Goal: Book appointment/travel/reservation

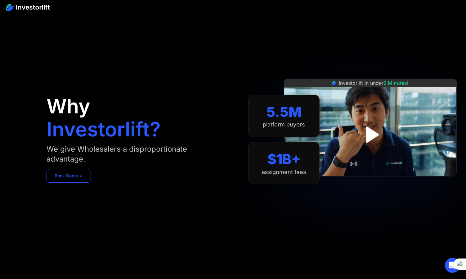
click at [80, 175] on link "Book Demo ➢" at bounding box center [69, 176] width 44 height 14
